Goal: Navigation & Orientation: Find specific page/section

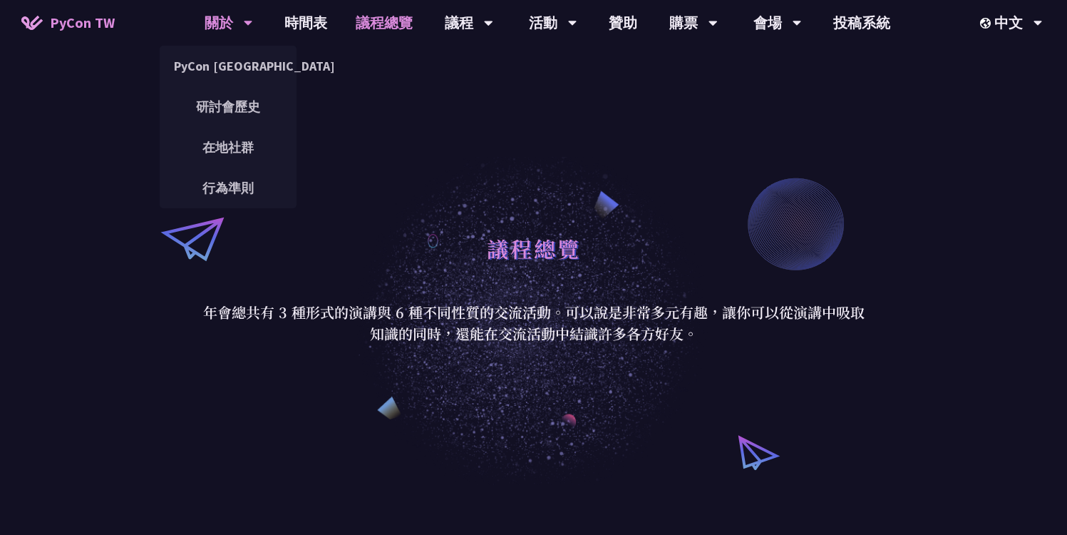
click at [229, 19] on div "關於" at bounding box center [229, 23] width 48 height 46
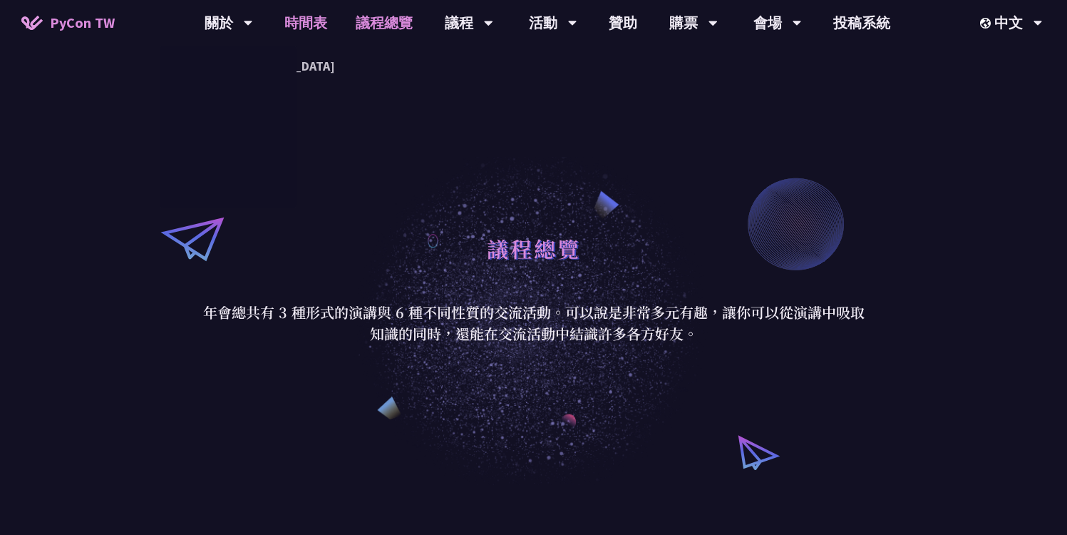
click at [317, 22] on link "時間表" at bounding box center [305, 23] width 71 height 46
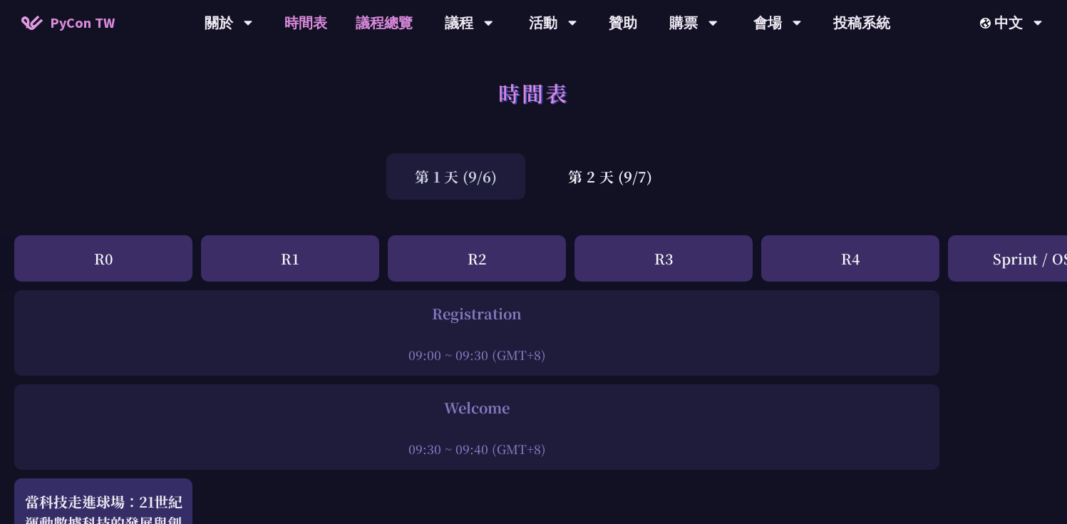
click at [372, 28] on link "議程總覽" at bounding box center [384, 23] width 86 height 46
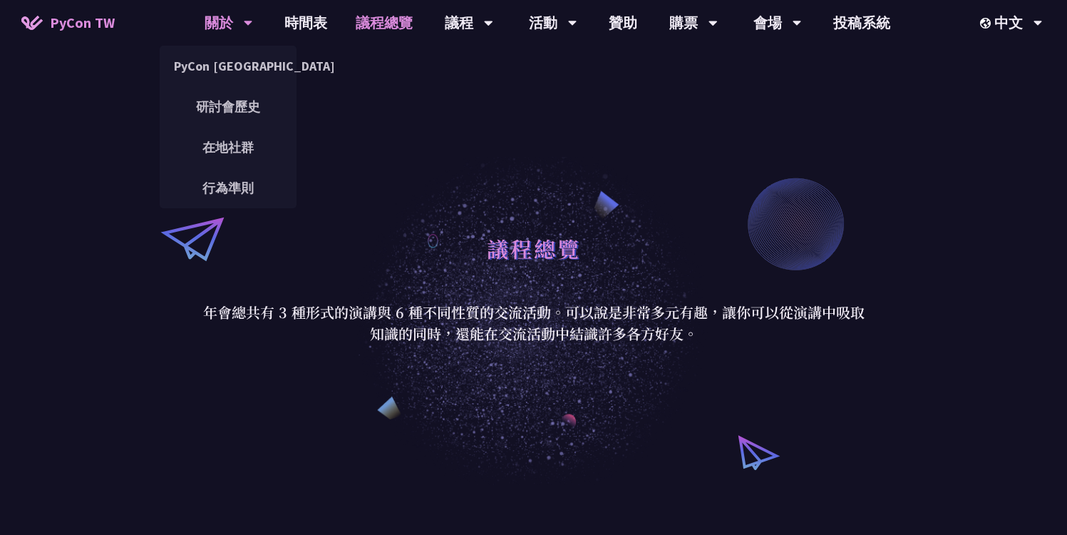
click at [228, 21] on div "關於" at bounding box center [229, 23] width 48 height 46
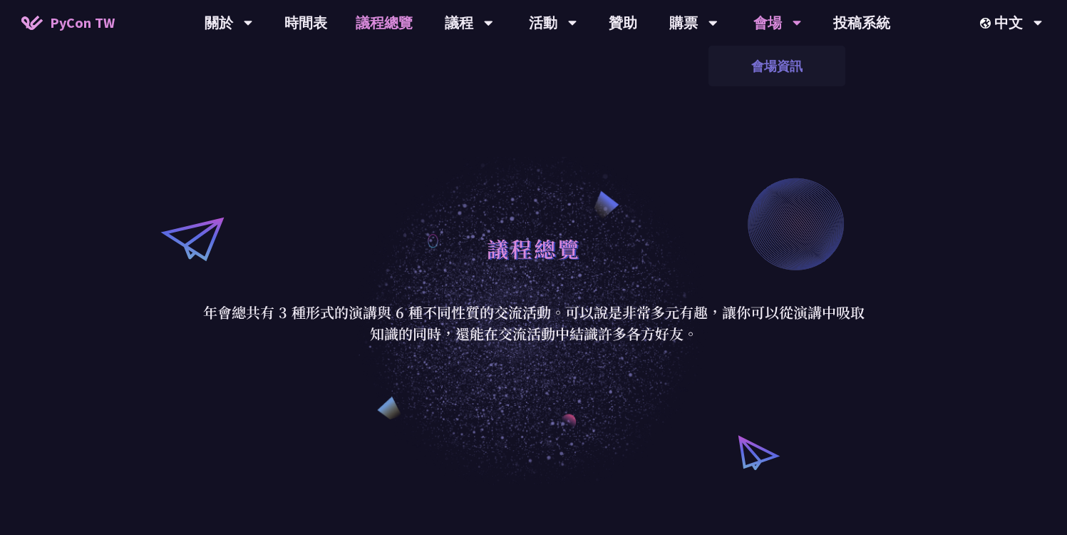
click at [780, 71] on link "會場資訊" at bounding box center [777, 66] width 137 height 34
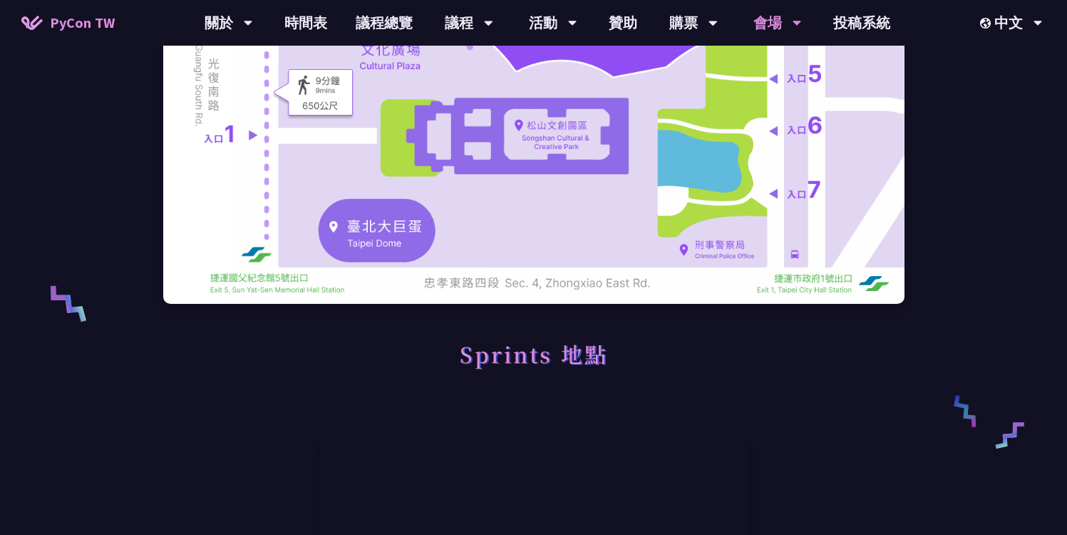
scroll to position [305, 0]
